Goal: Task Accomplishment & Management: Use online tool/utility

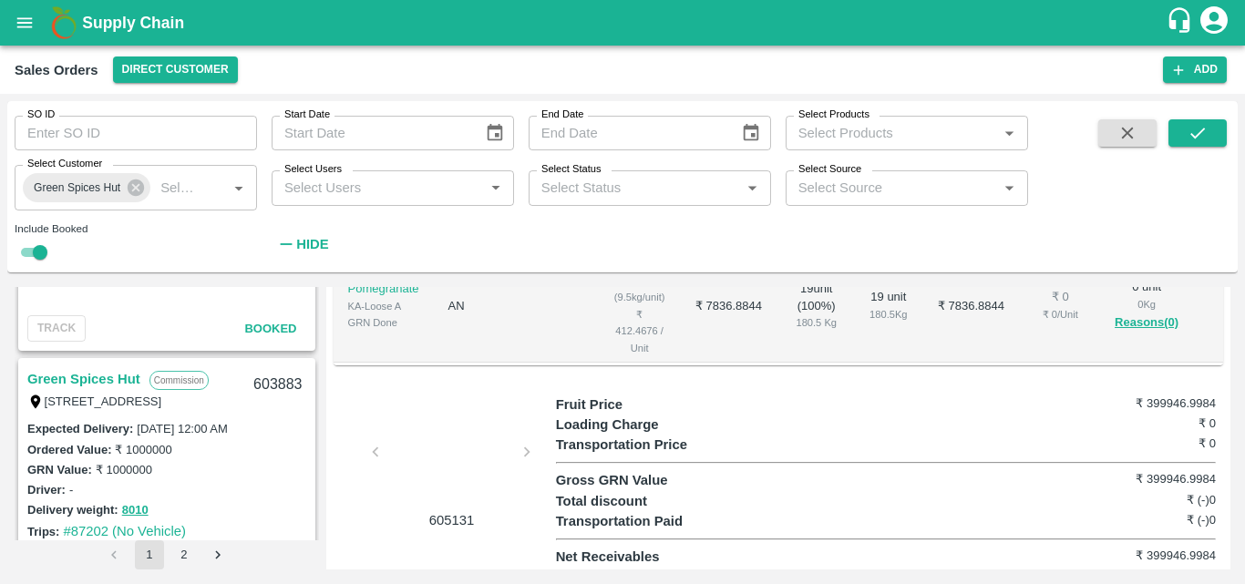
scroll to position [4767, 0]
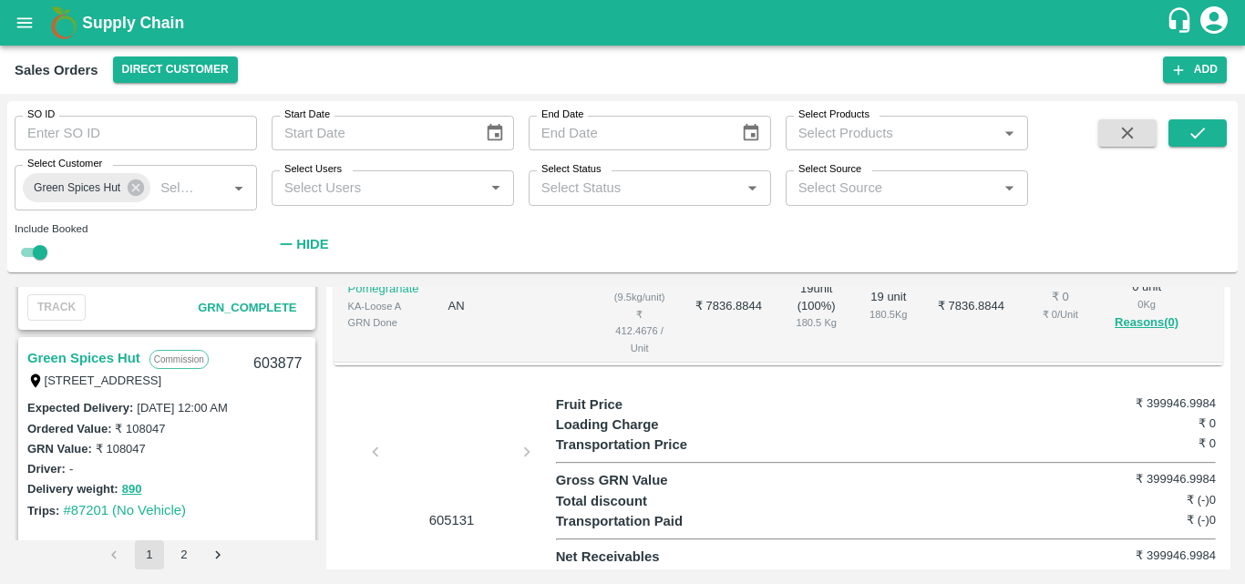
click at [99, 351] on link "Green Spices Hut" at bounding box center [83, 358] width 113 height 24
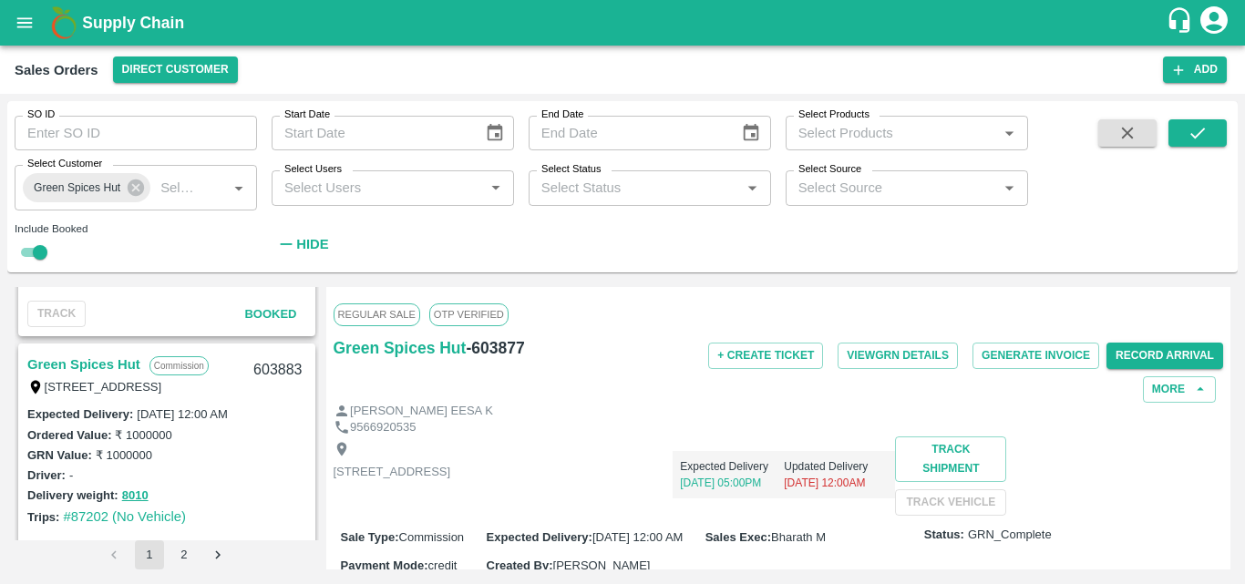
scroll to position [4506, 0]
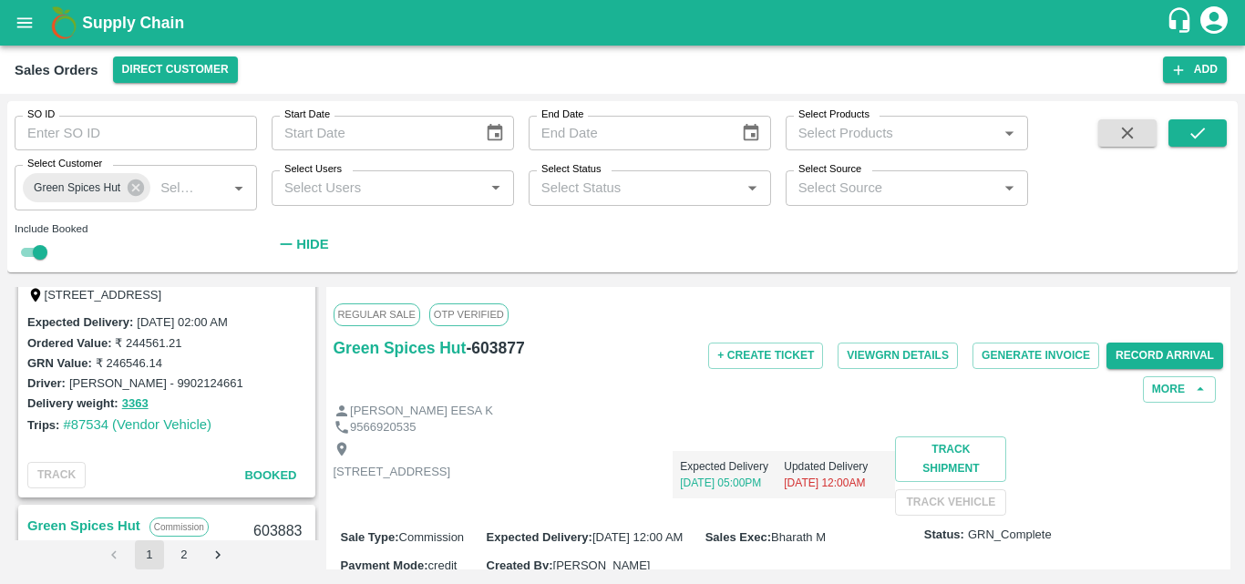
click at [231, 414] on div "Delivery weight: 3363" at bounding box center [166, 403] width 279 height 21
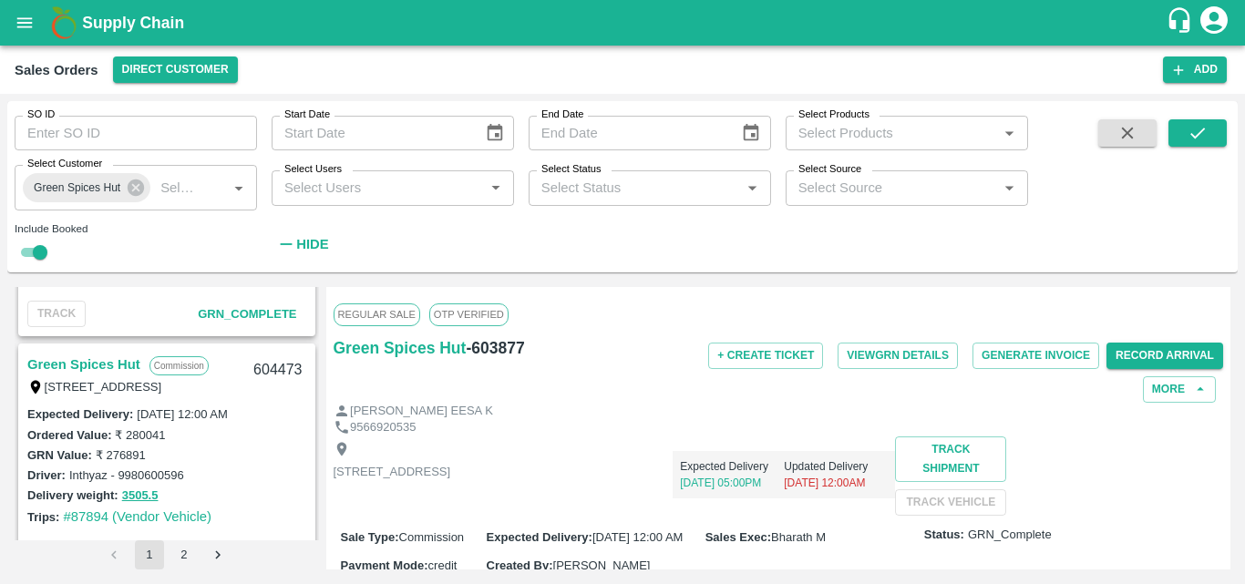
scroll to position [3745, 0]
click at [125, 368] on link "Green Spices Hut" at bounding box center [83, 366] width 113 height 24
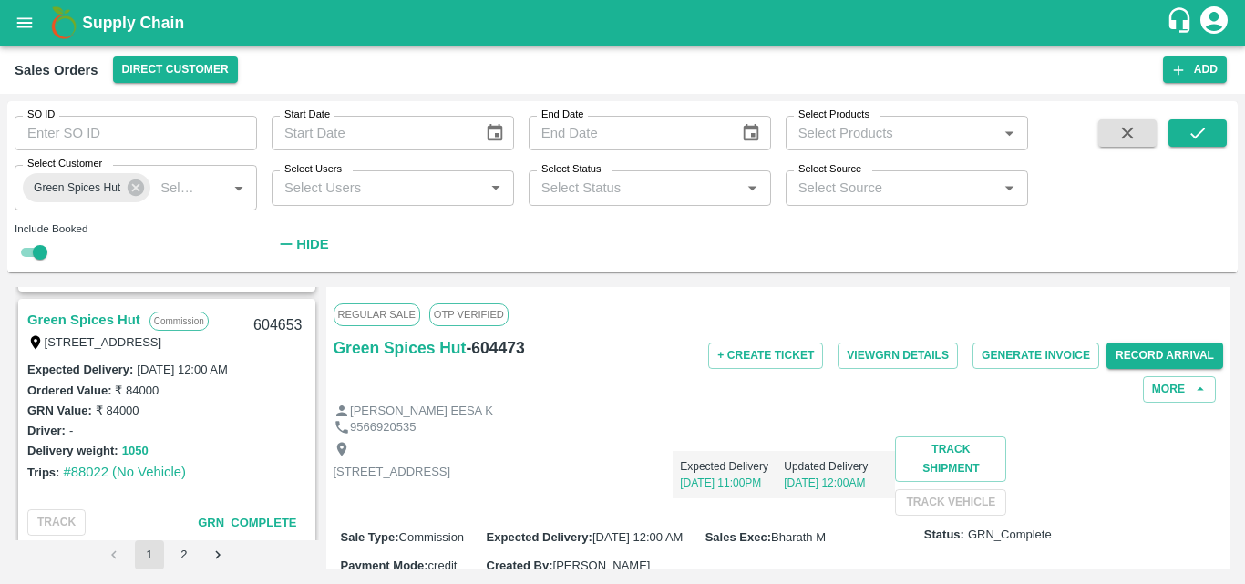
scroll to position [3535, 0]
click at [87, 312] on link "Green Spices Hut" at bounding box center [83, 324] width 113 height 24
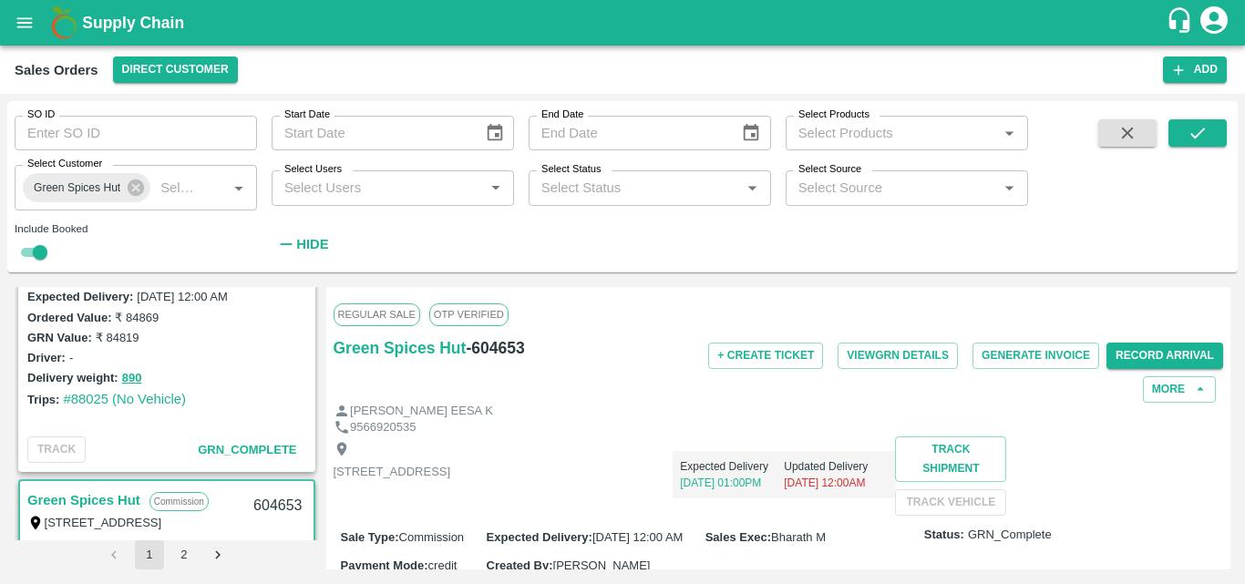
scroll to position [3265, 0]
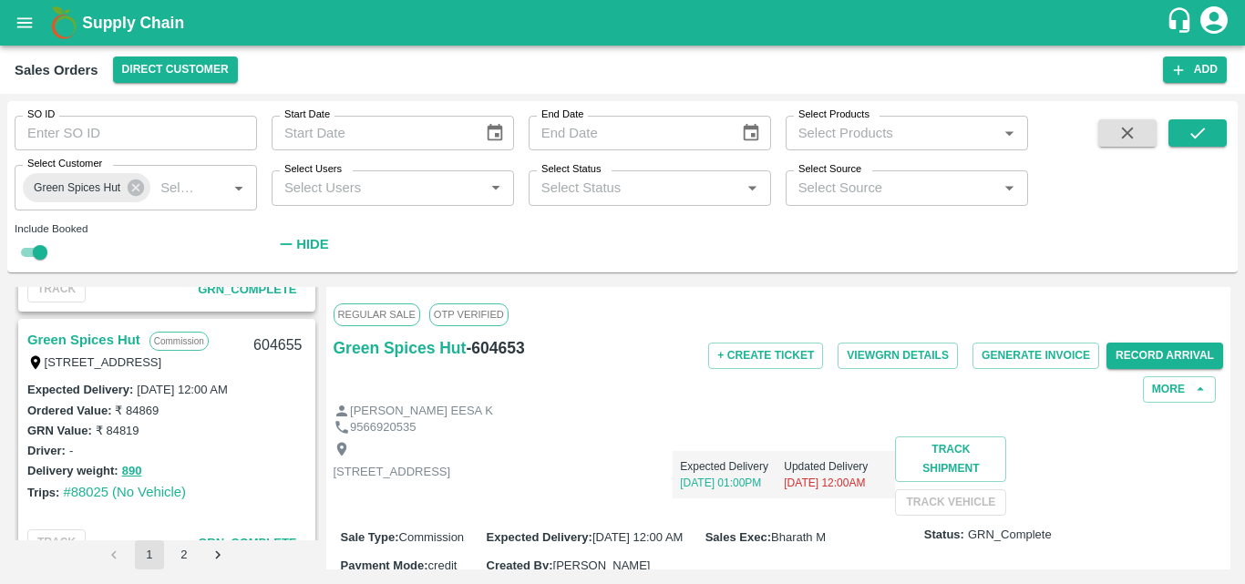
click at [108, 337] on link "Green Spices Hut" at bounding box center [83, 340] width 113 height 24
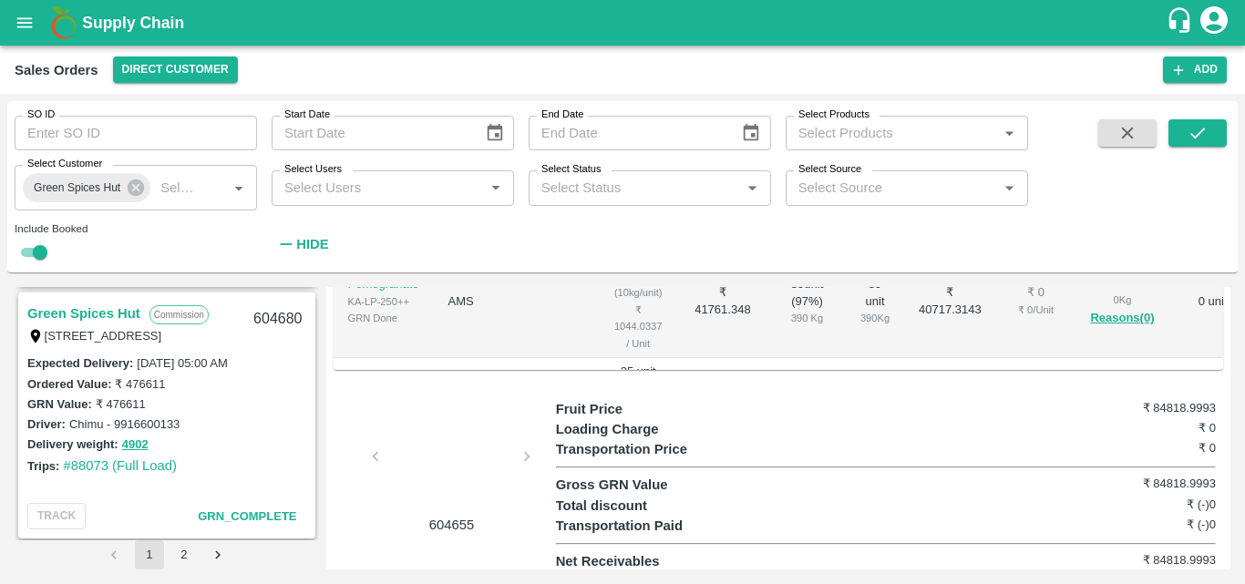
scroll to position [3037, 0]
click at [466, 358] on td "AMS" at bounding box center [517, 301] width 166 height 113
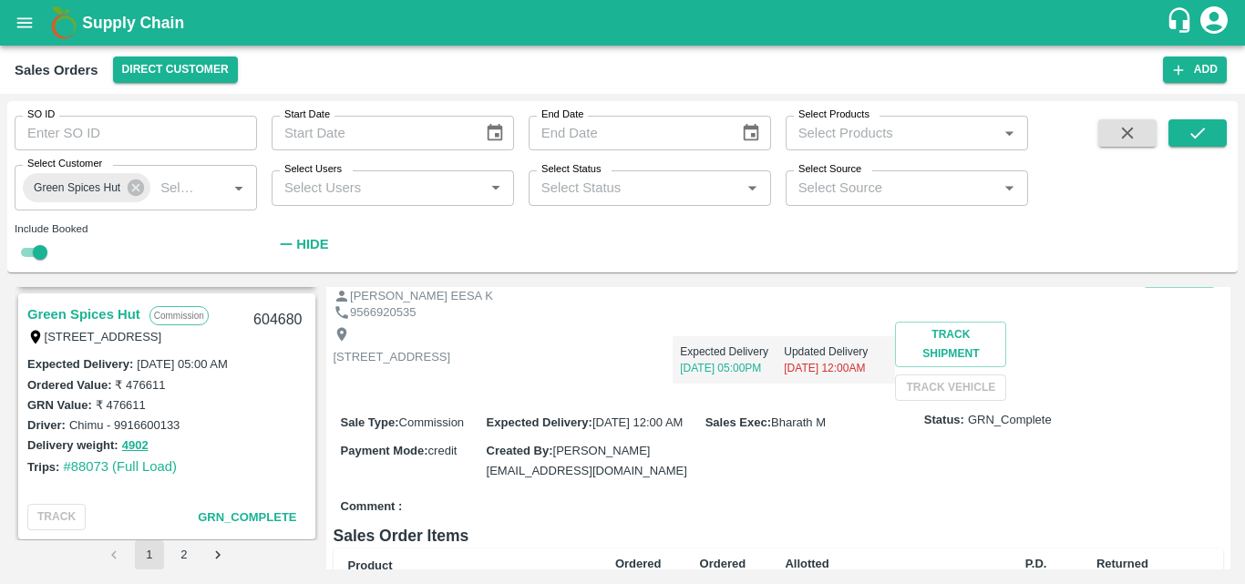
scroll to position [0, 0]
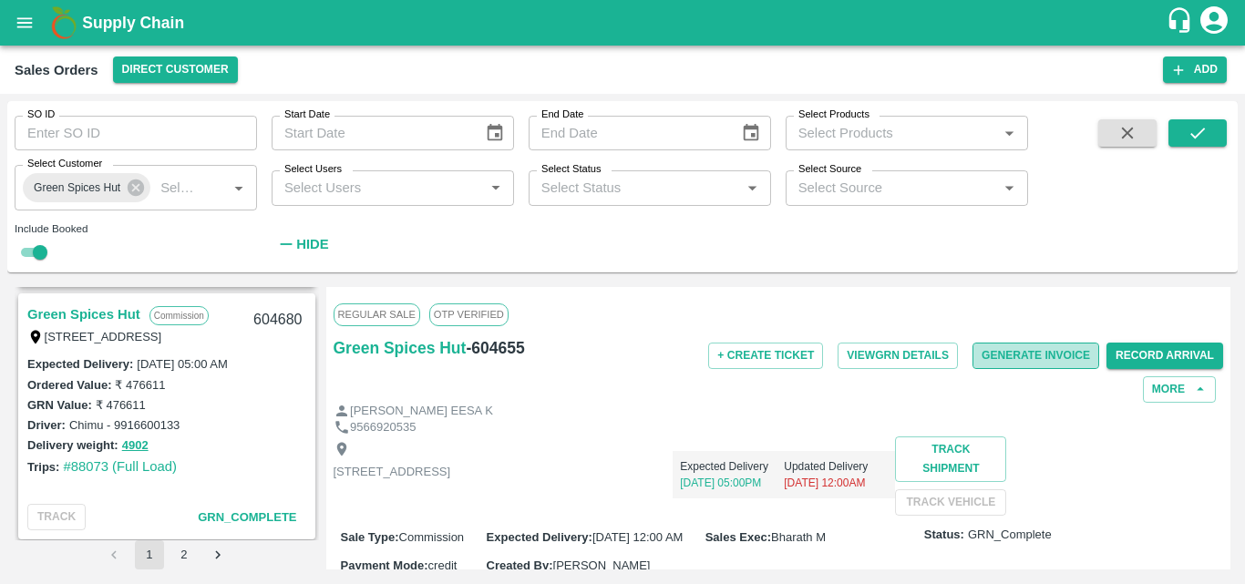
click at [1028, 353] on button "Generate Invoice" at bounding box center [1035, 356] width 127 height 26
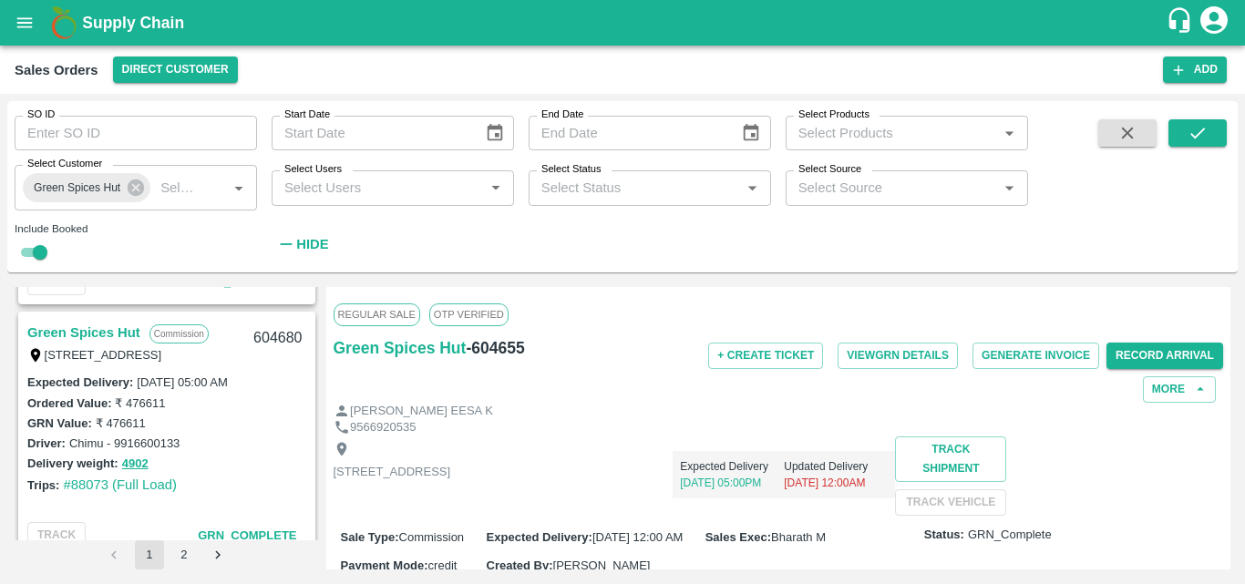
scroll to position [3018, 0]
click at [108, 334] on link "Green Spices Hut" at bounding box center [83, 334] width 113 height 24
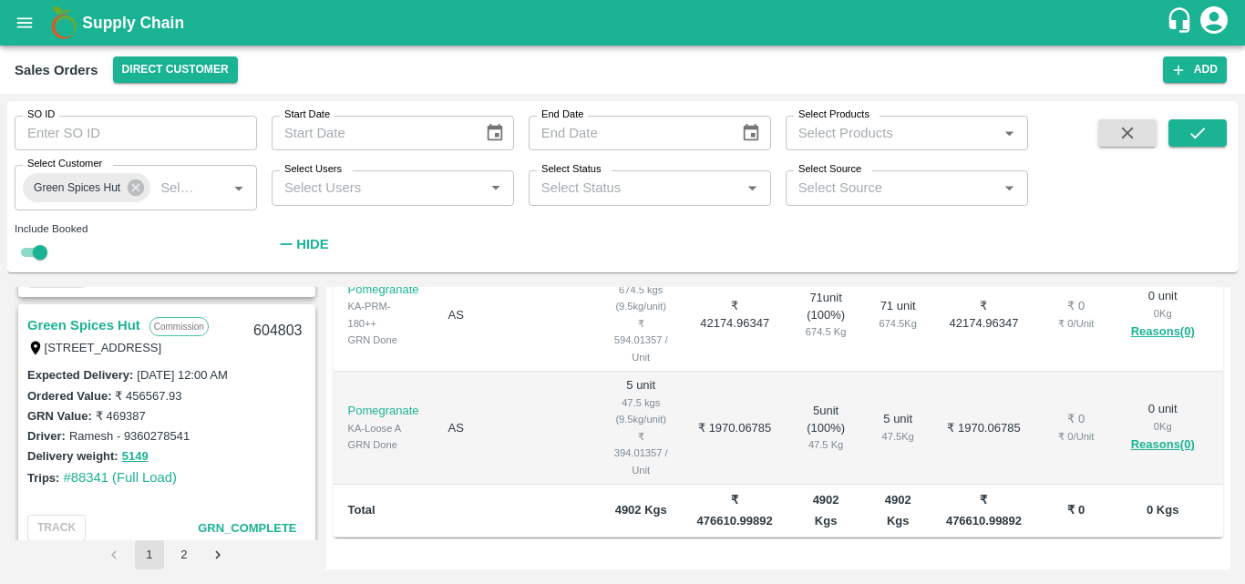
scroll to position [2774, 0]
click at [93, 323] on link "Green Spices Hut" at bounding box center [83, 325] width 113 height 24
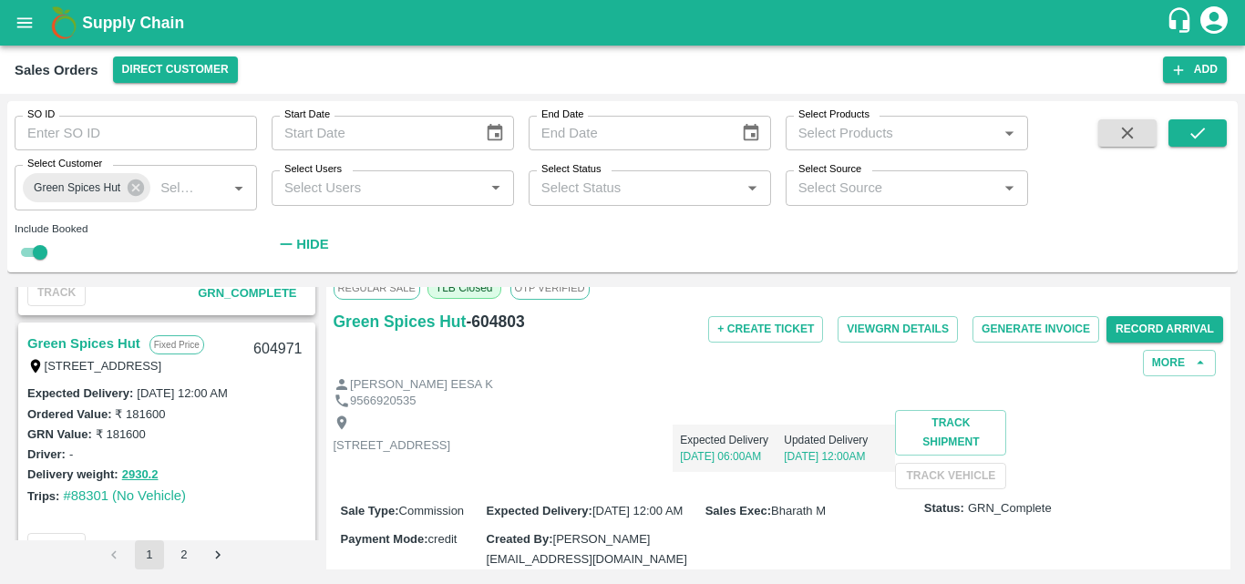
scroll to position [2500, 0]
click at [106, 341] on link "Green Spices Hut" at bounding box center [83, 345] width 113 height 24
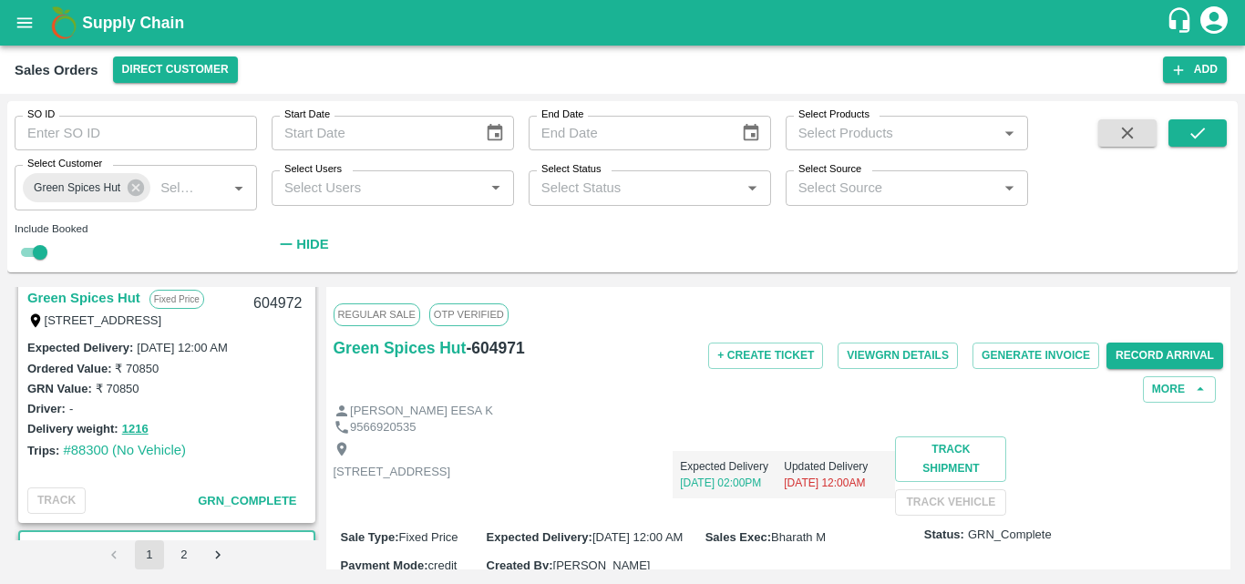
scroll to position [2288, 0]
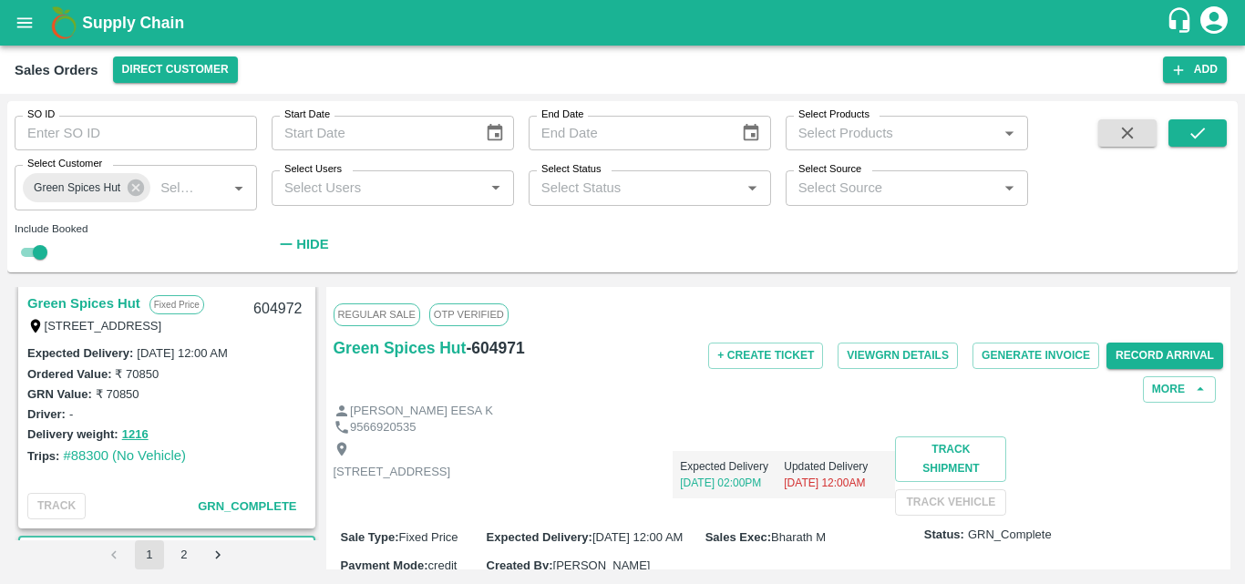
click at [100, 295] on link "Green Spices Hut" at bounding box center [83, 304] width 113 height 24
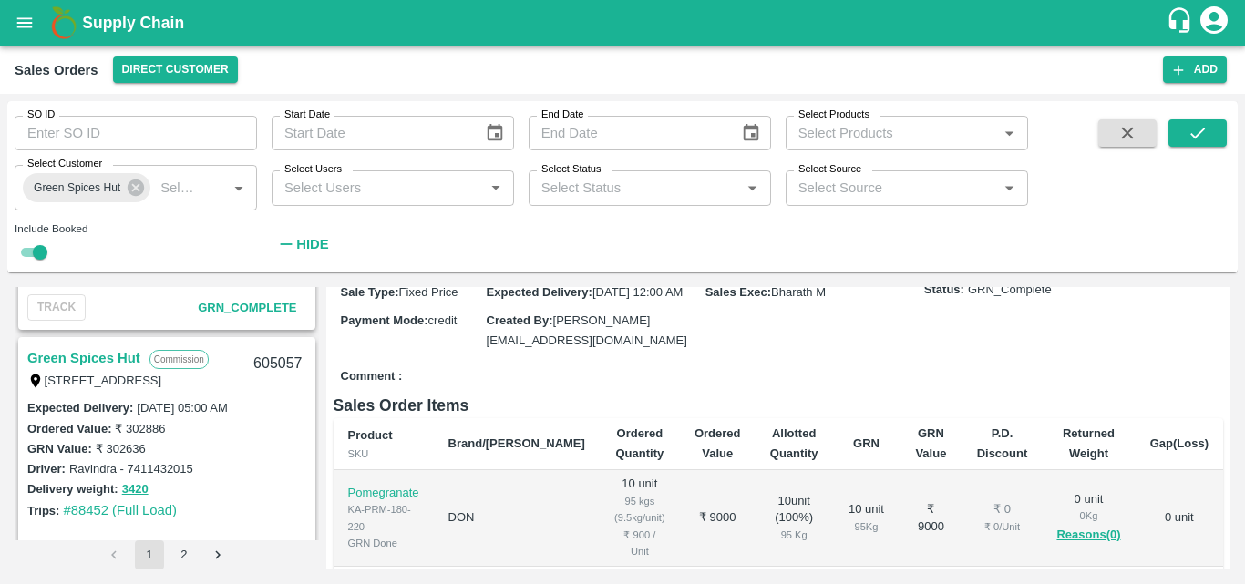
scroll to position [1979, 0]
click at [102, 357] on link "Green Spices Hut" at bounding box center [83, 359] width 113 height 24
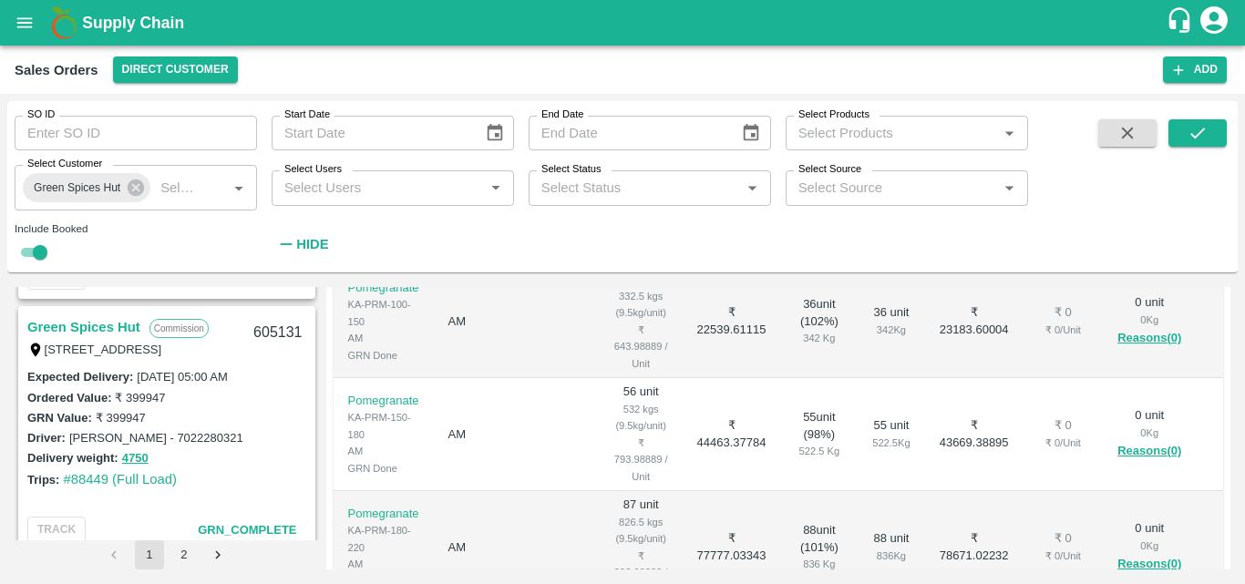
scroll to position [1250, 0]
click at [98, 330] on link "Green Spices Hut" at bounding box center [83, 328] width 113 height 24
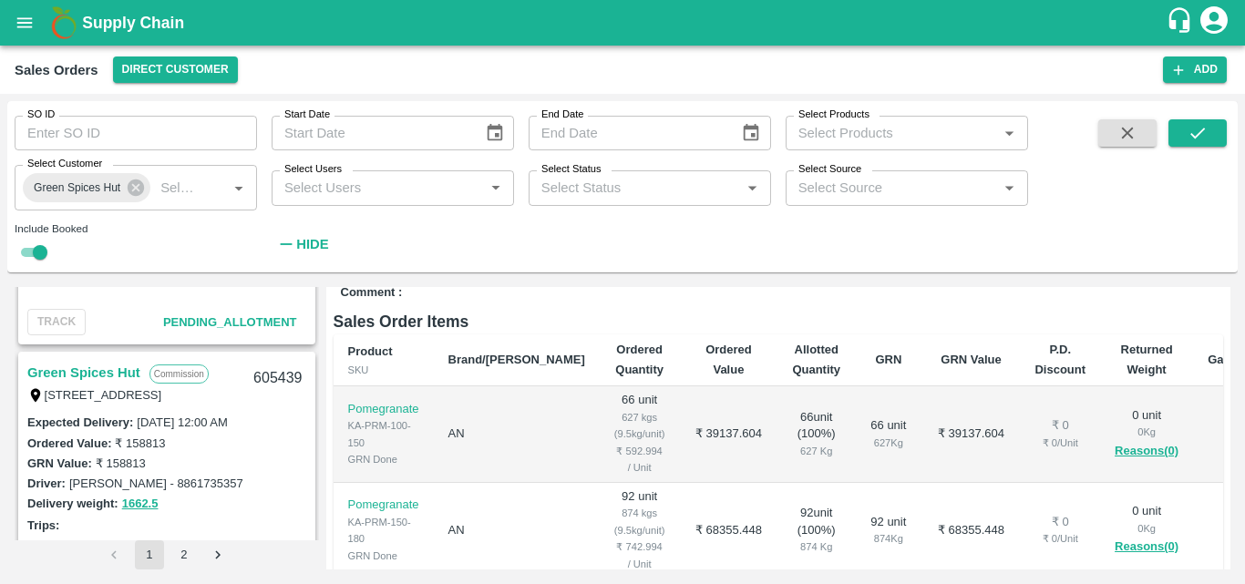
scroll to position [698, 0]
click at [80, 376] on link "Green Spices Hut" at bounding box center [83, 374] width 113 height 24
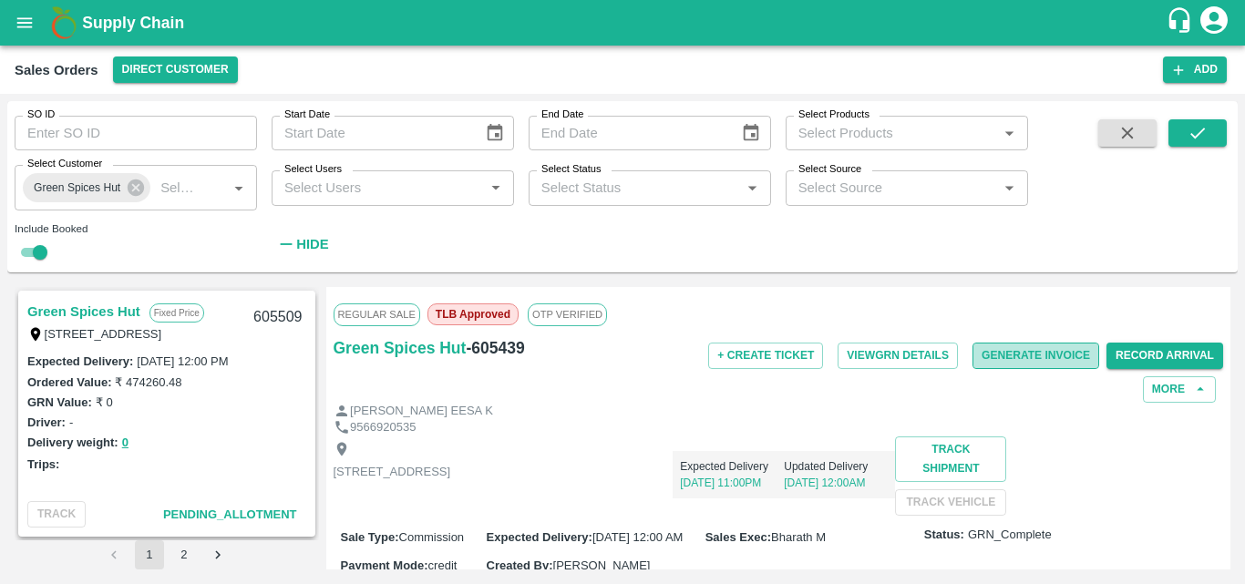
click at [1011, 357] on button "Generate Invoice" at bounding box center [1035, 356] width 127 height 26
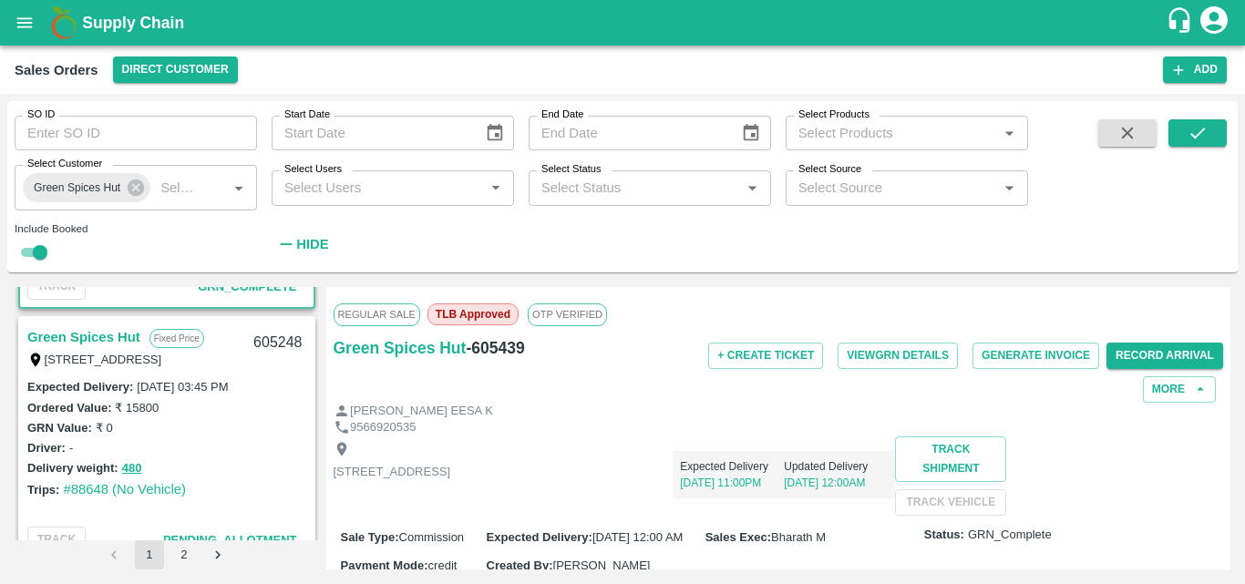
scroll to position [828, 0]
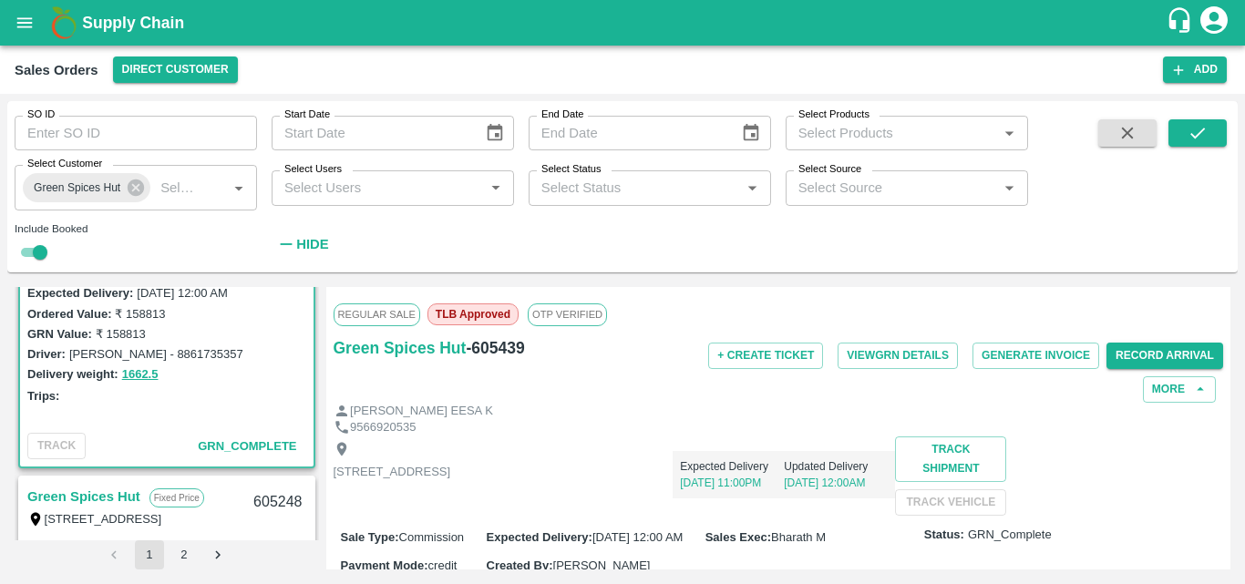
click at [67, 449] on div "TRACK" at bounding box center [56, 446] width 58 height 26
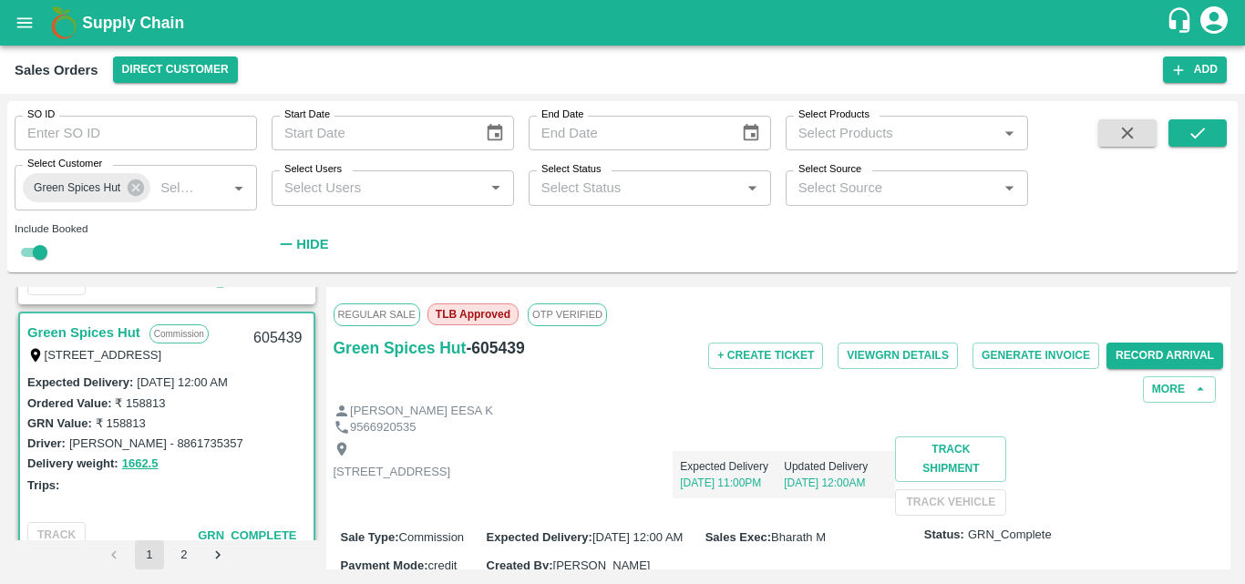
scroll to position [738, 0]
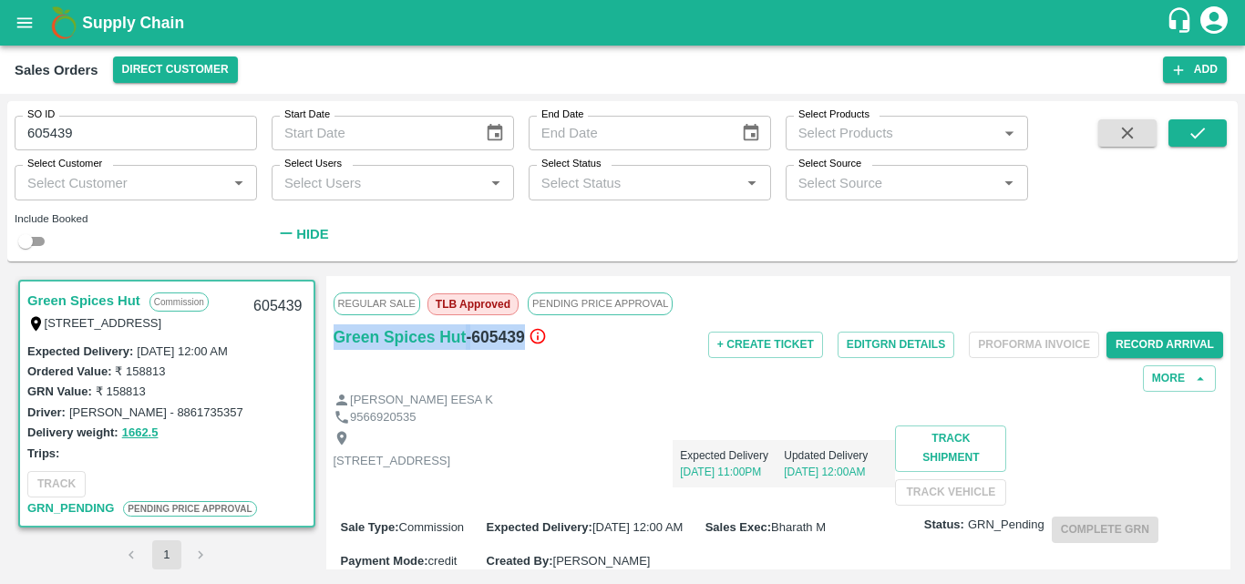
scroll to position [606, 0]
